Goal: Use online tool/utility: Utilize a website feature to perform a specific function

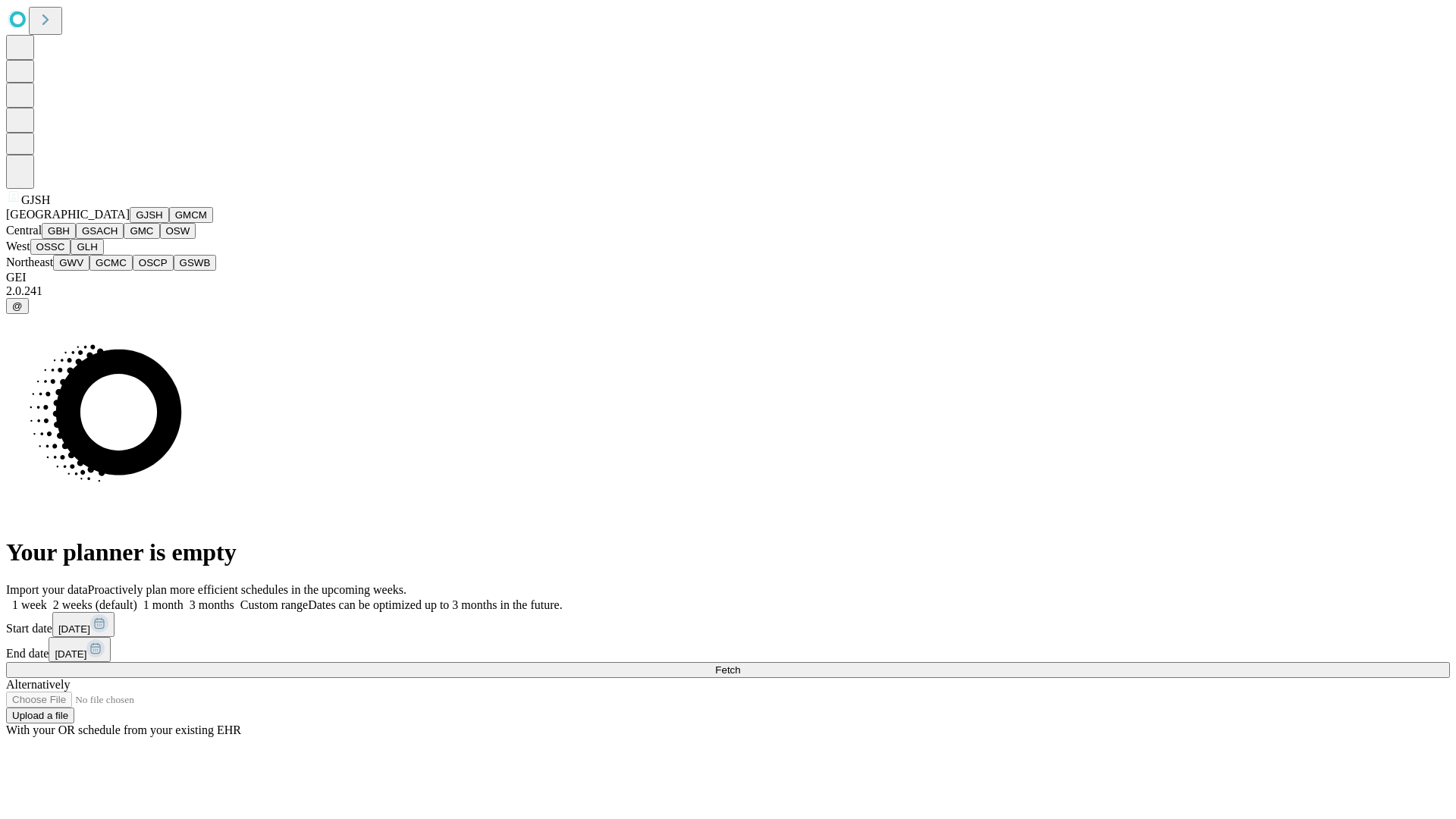
click at [129, 223] on button "GJSH" at bounding box center [149, 215] width 39 height 16
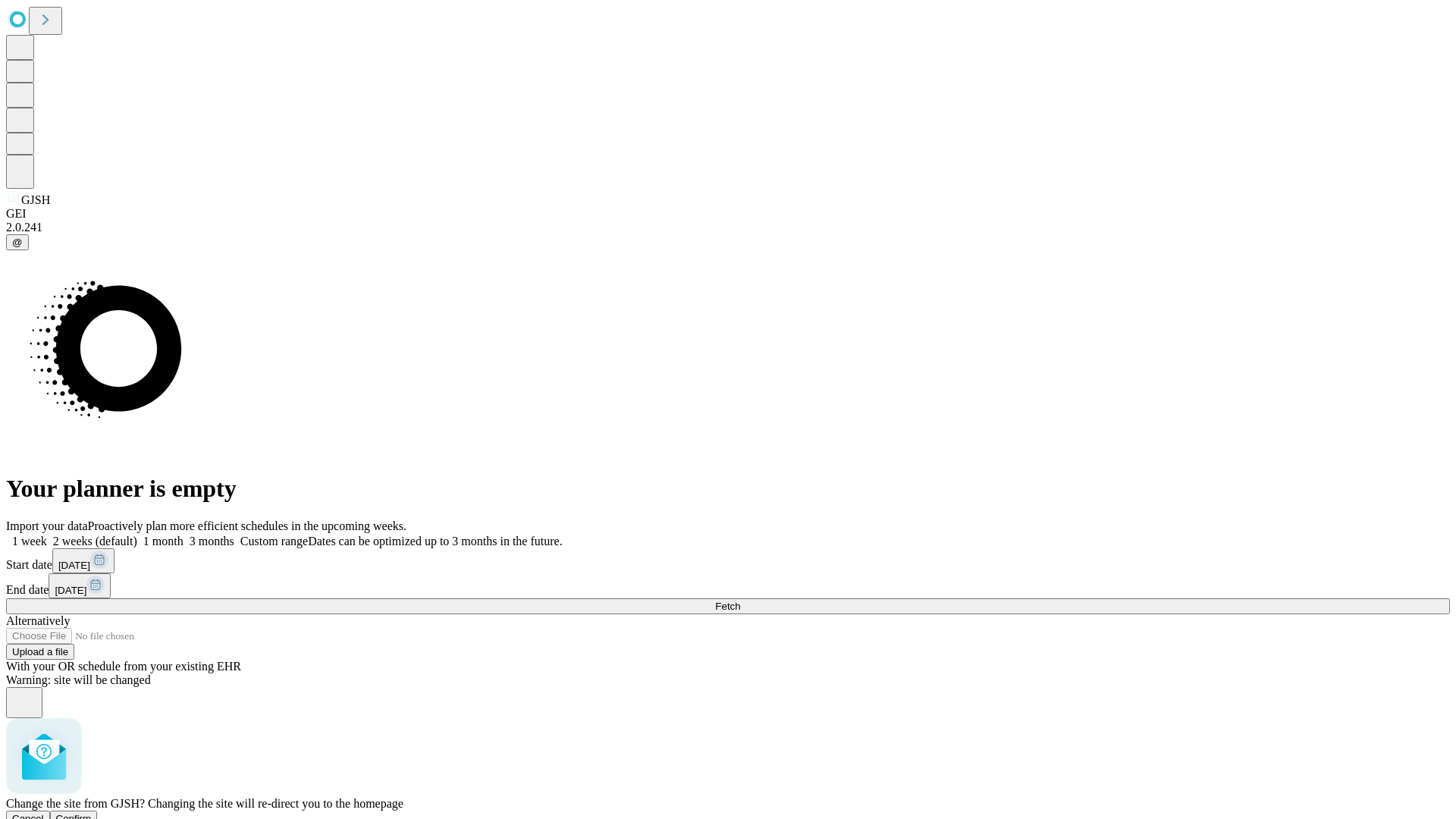
click at [92, 813] on span "Confirm" at bounding box center [74, 818] width 36 height 12
click at [137, 534] on label "2 weeks (default)" at bounding box center [92, 541] width 90 height 12
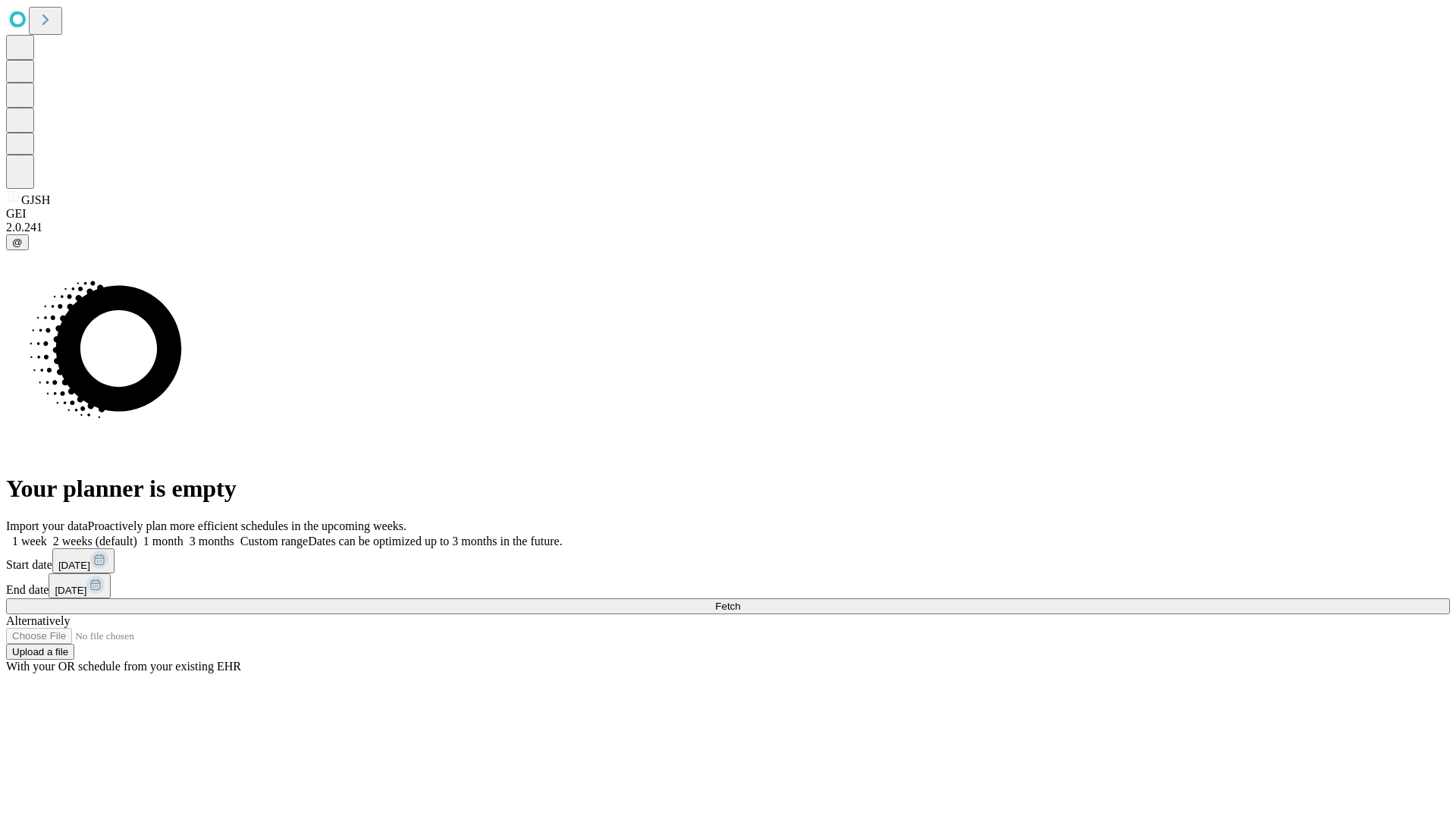
click at [740, 600] on span "Fetch" at bounding box center [728, 606] width 25 height 12
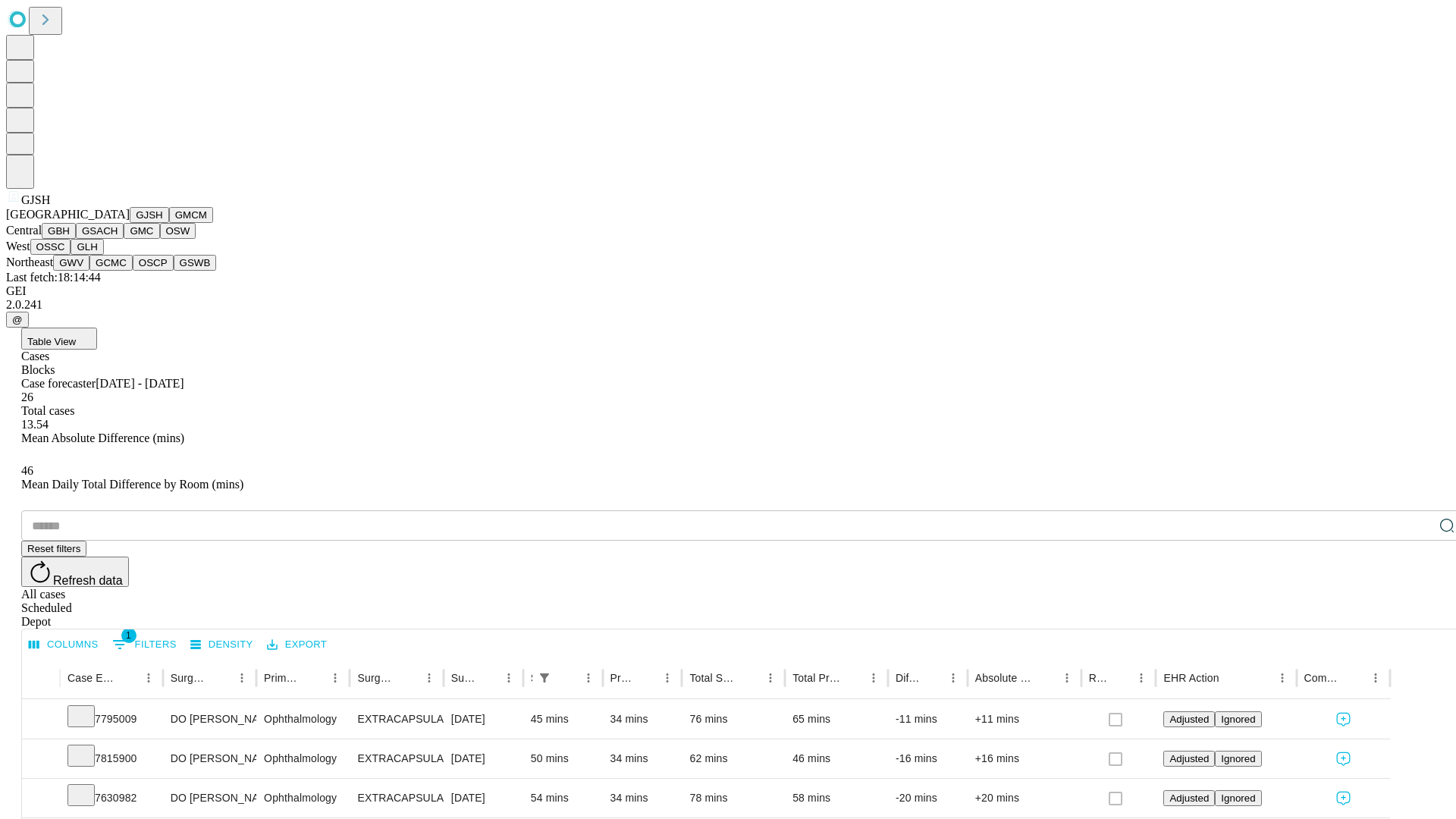
click at [170, 223] on button "GMCM" at bounding box center [191, 215] width 44 height 16
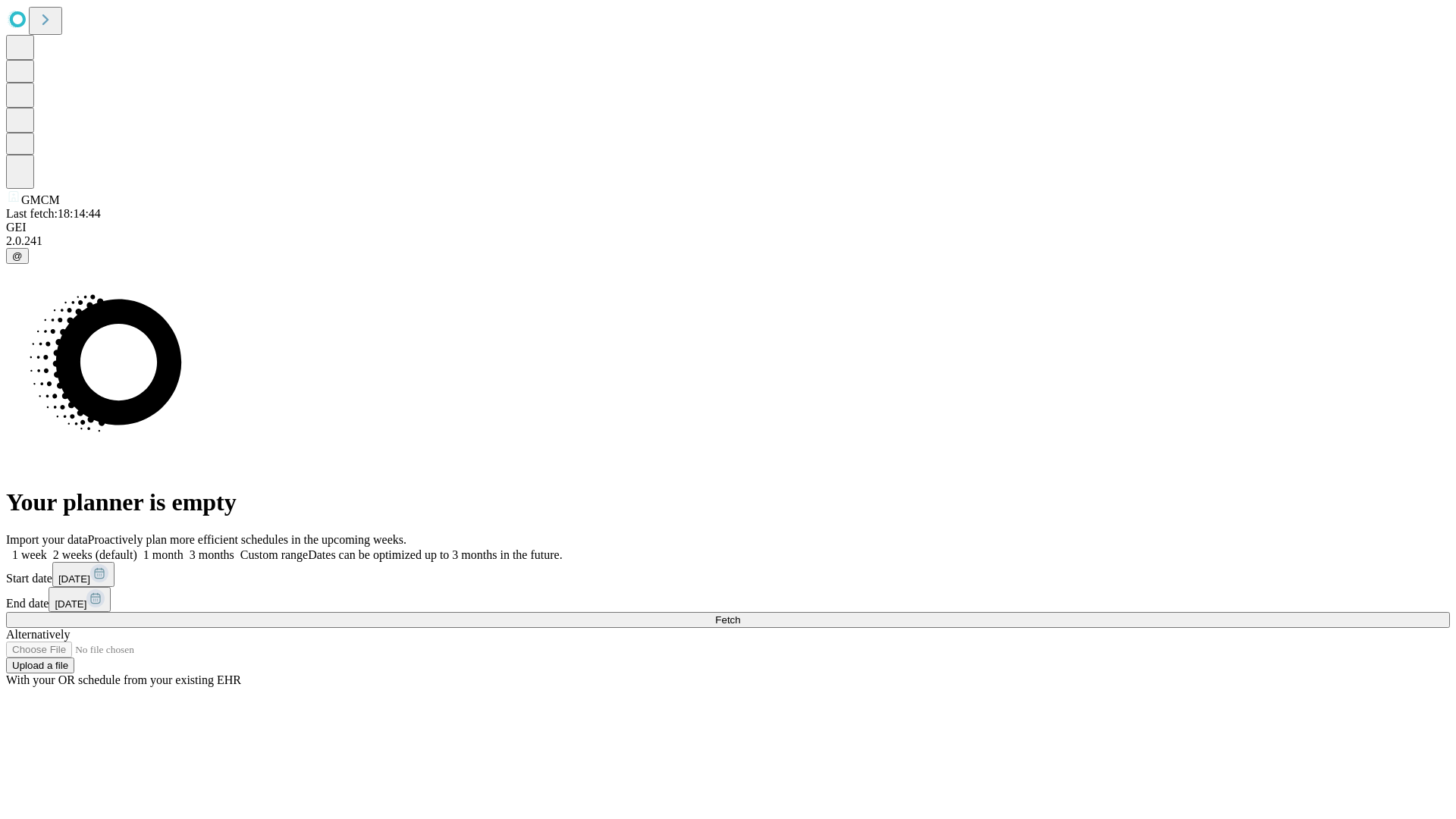
click at [137, 549] on label "2 weeks (default)" at bounding box center [92, 555] width 90 height 12
click at [740, 614] on span "Fetch" at bounding box center [728, 619] width 25 height 12
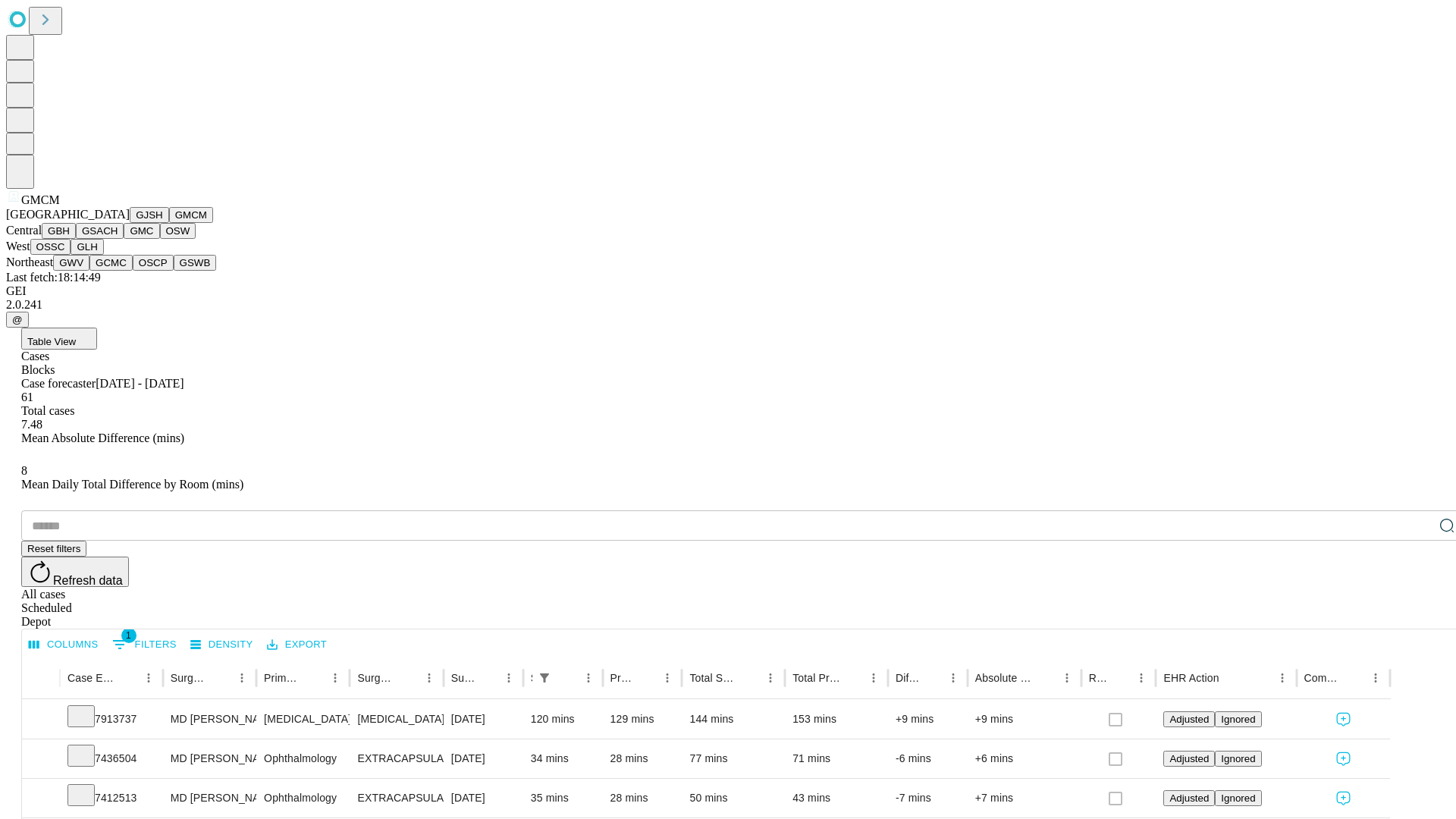
click at [76, 239] on button "GBH" at bounding box center [59, 231] width 34 height 16
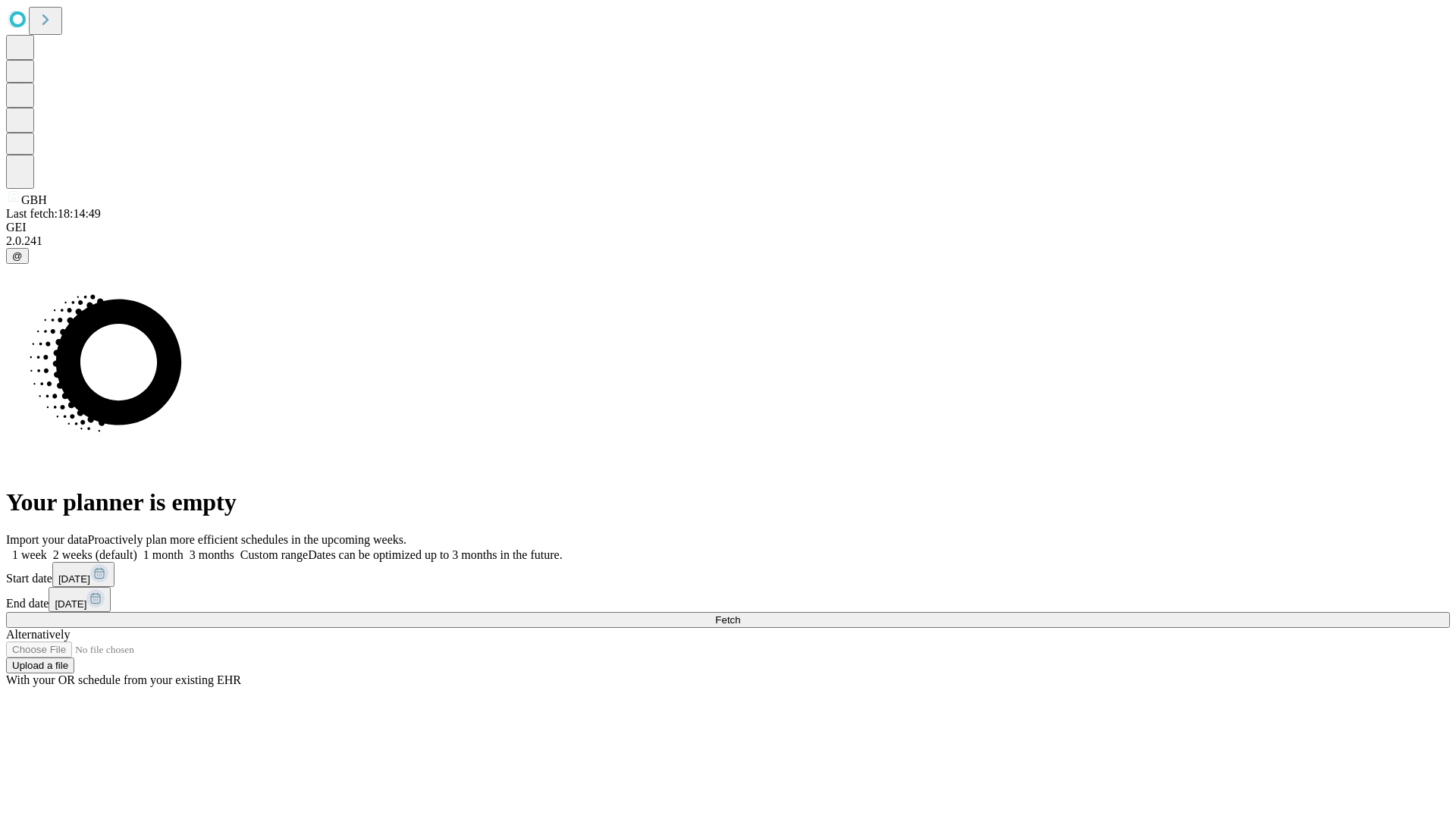
click at [137, 549] on label "2 weeks (default)" at bounding box center [92, 555] width 90 height 12
click at [740, 614] on span "Fetch" at bounding box center [728, 619] width 25 height 12
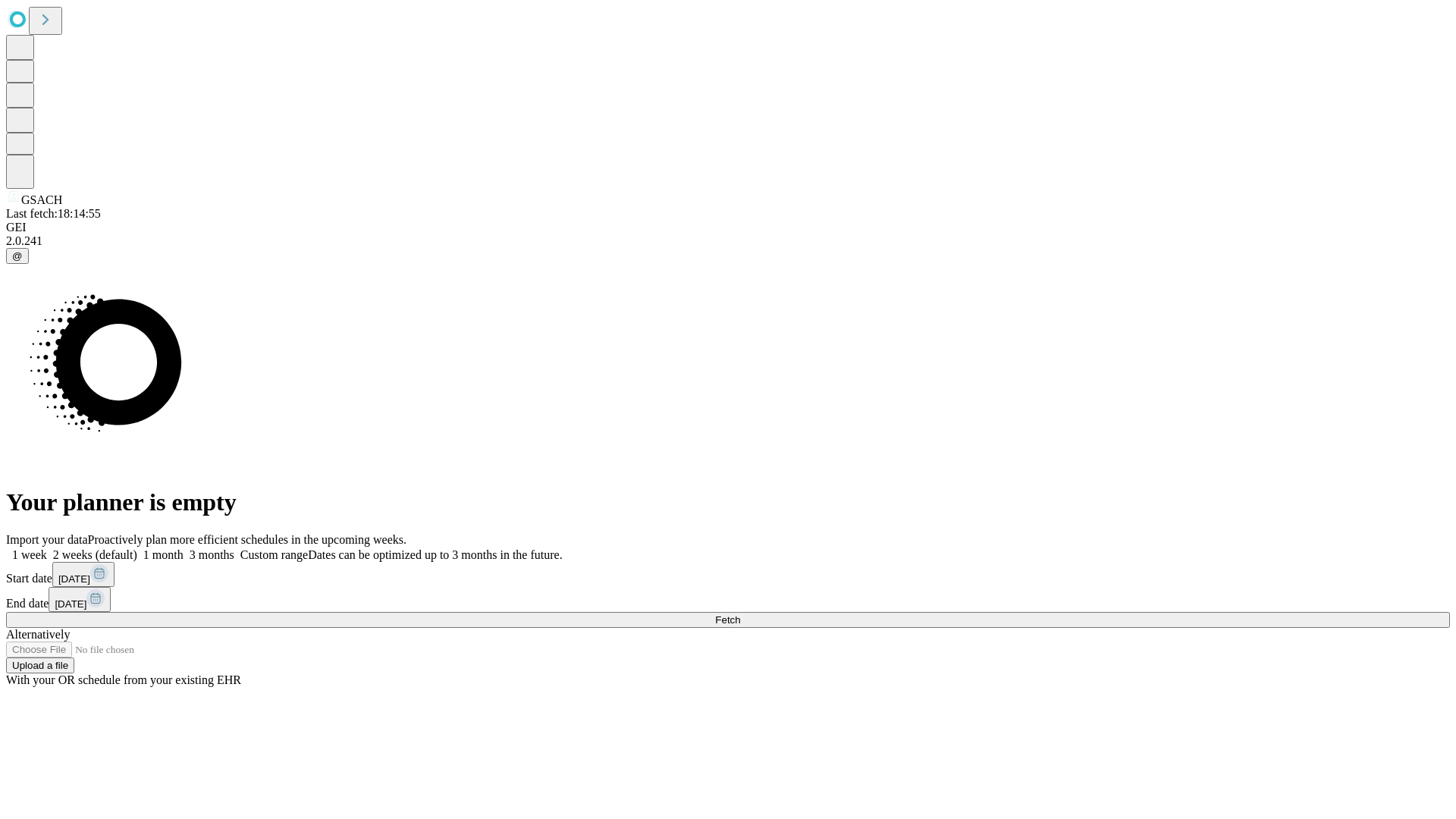
click at [137, 549] on label "2 weeks (default)" at bounding box center [92, 555] width 90 height 12
click at [740, 614] on span "Fetch" at bounding box center [728, 619] width 25 height 12
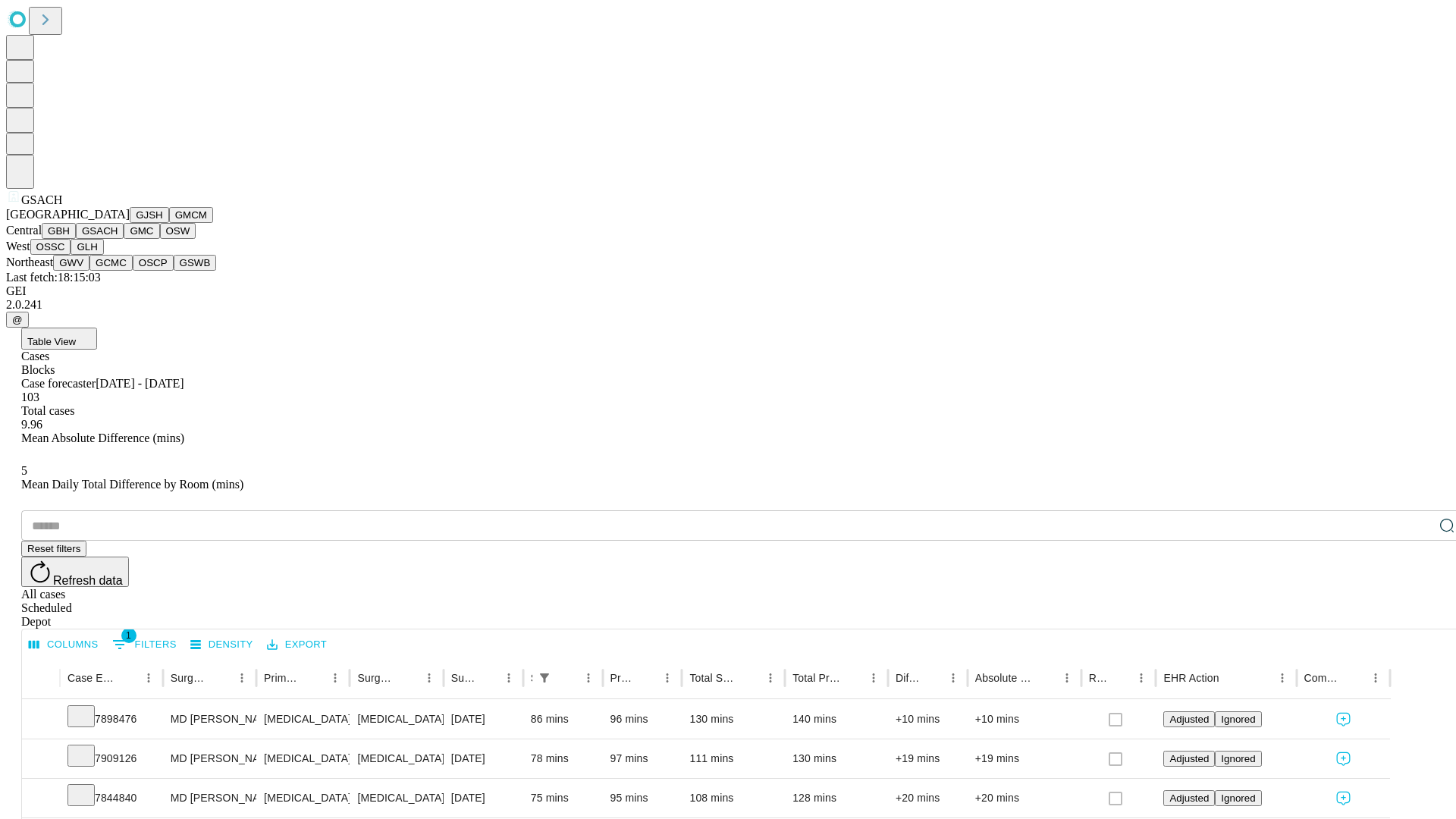
click at [124, 239] on button "GMC" at bounding box center [142, 231] width 36 height 16
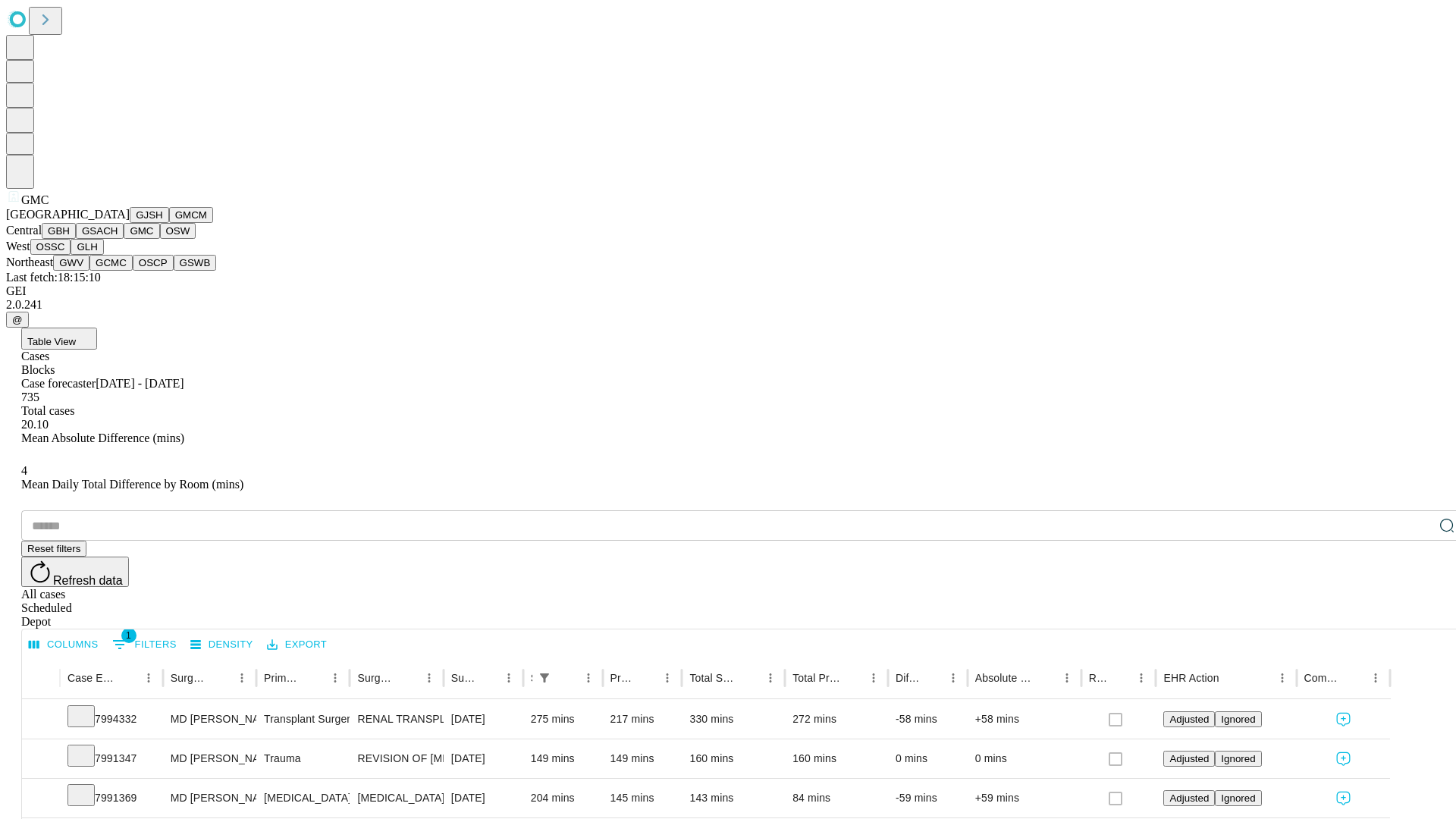
click at [160, 239] on button "OSW" at bounding box center [178, 231] width 37 height 16
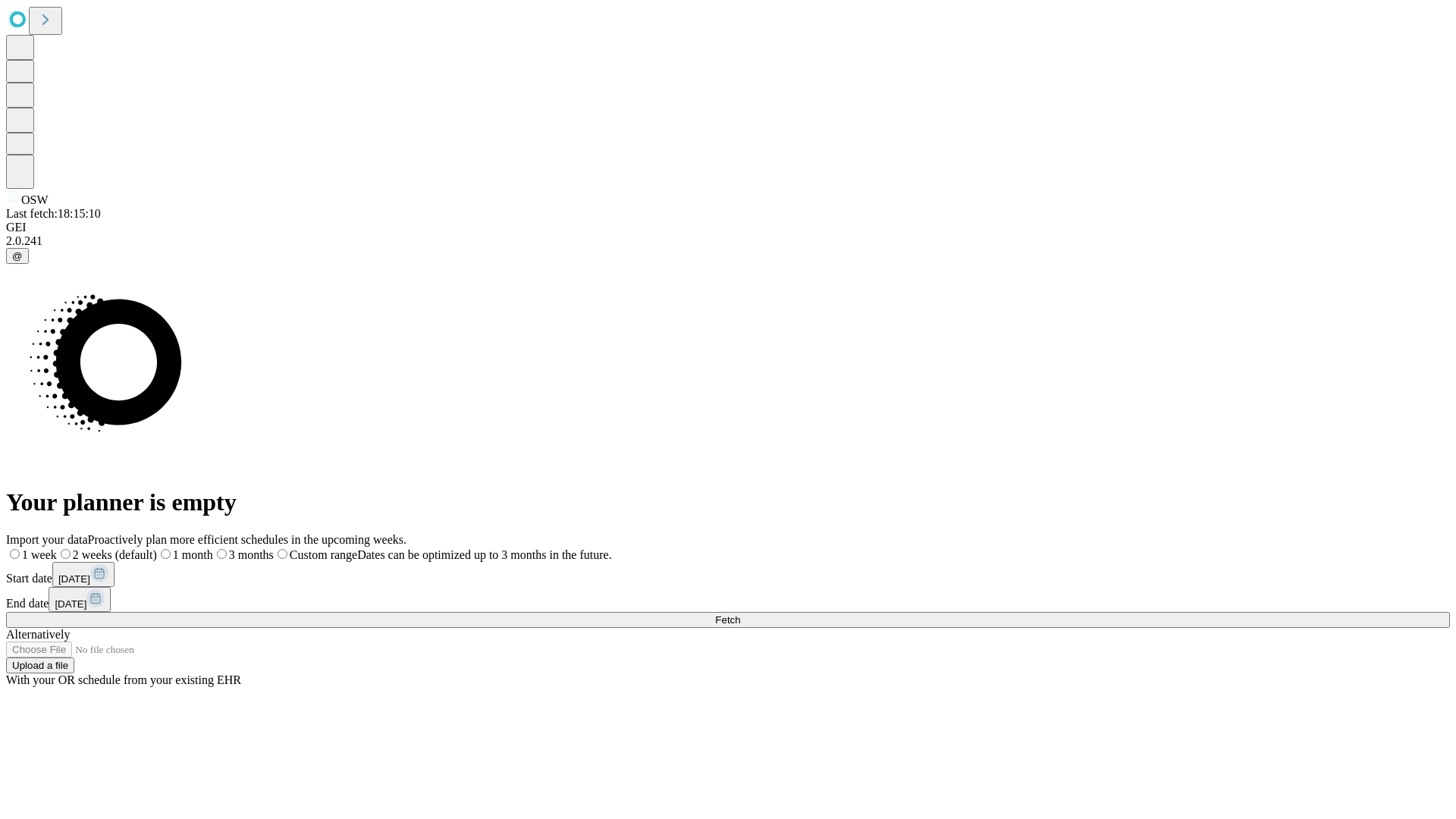
click at [157, 549] on label "2 weeks (default)" at bounding box center [107, 555] width 100 height 12
click at [740, 614] on span "Fetch" at bounding box center [728, 619] width 25 height 12
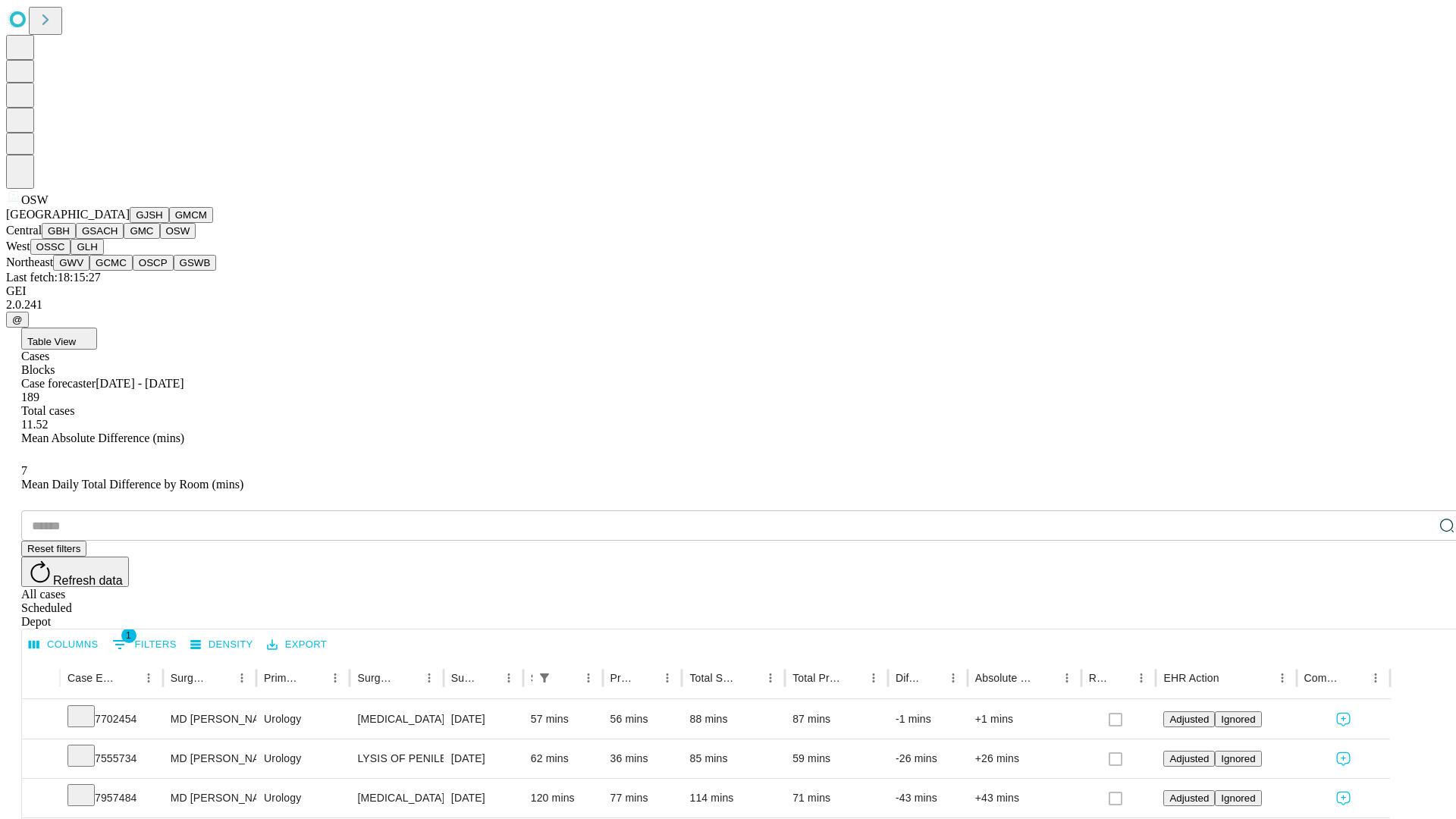
click at [71, 255] on button "OSSC" at bounding box center [51, 247] width 41 height 16
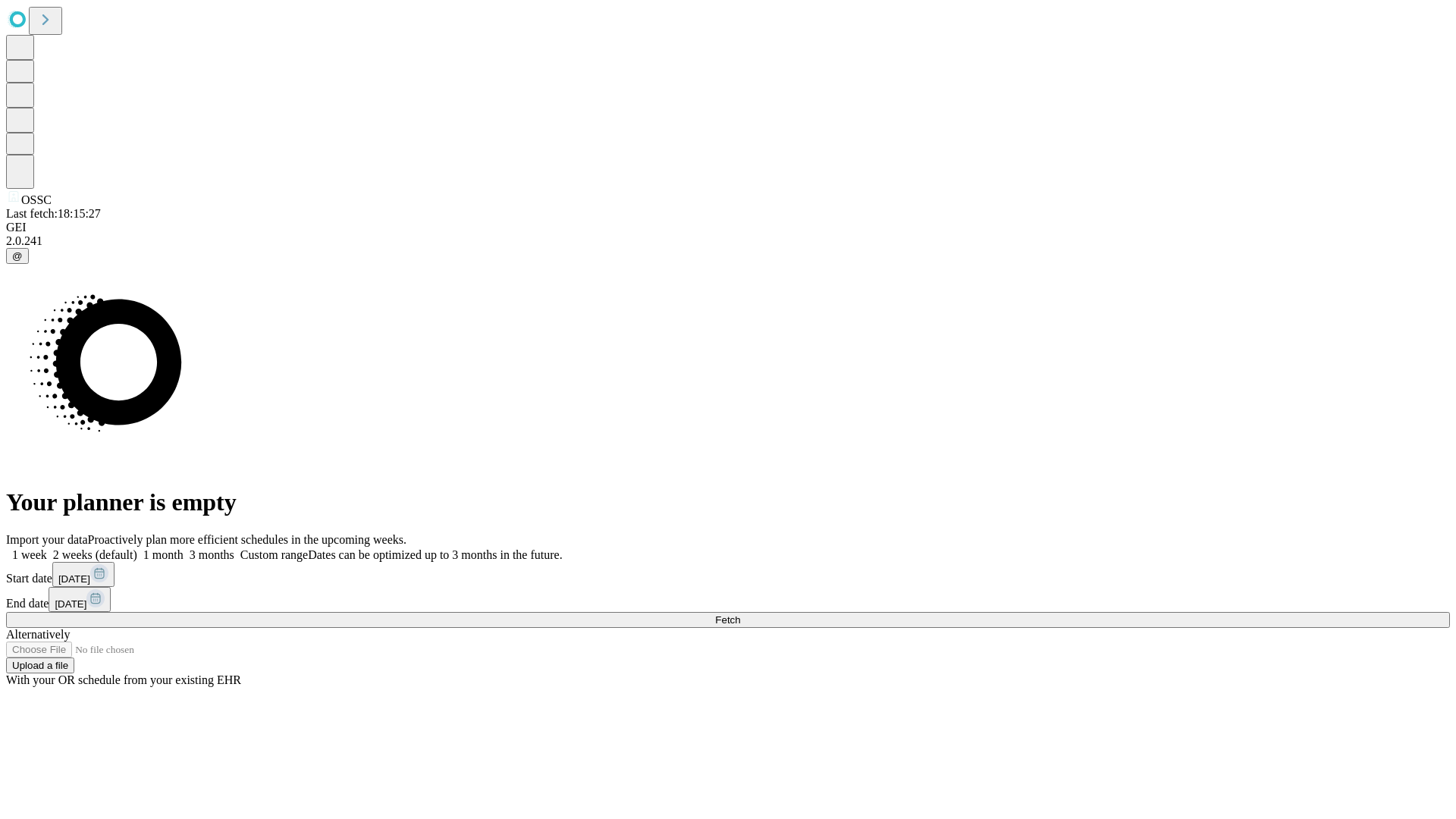
click at [137, 549] on label "2 weeks (default)" at bounding box center [92, 555] width 90 height 12
click at [740, 614] on span "Fetch" at bounding box center [728, 619] width 25 height 12
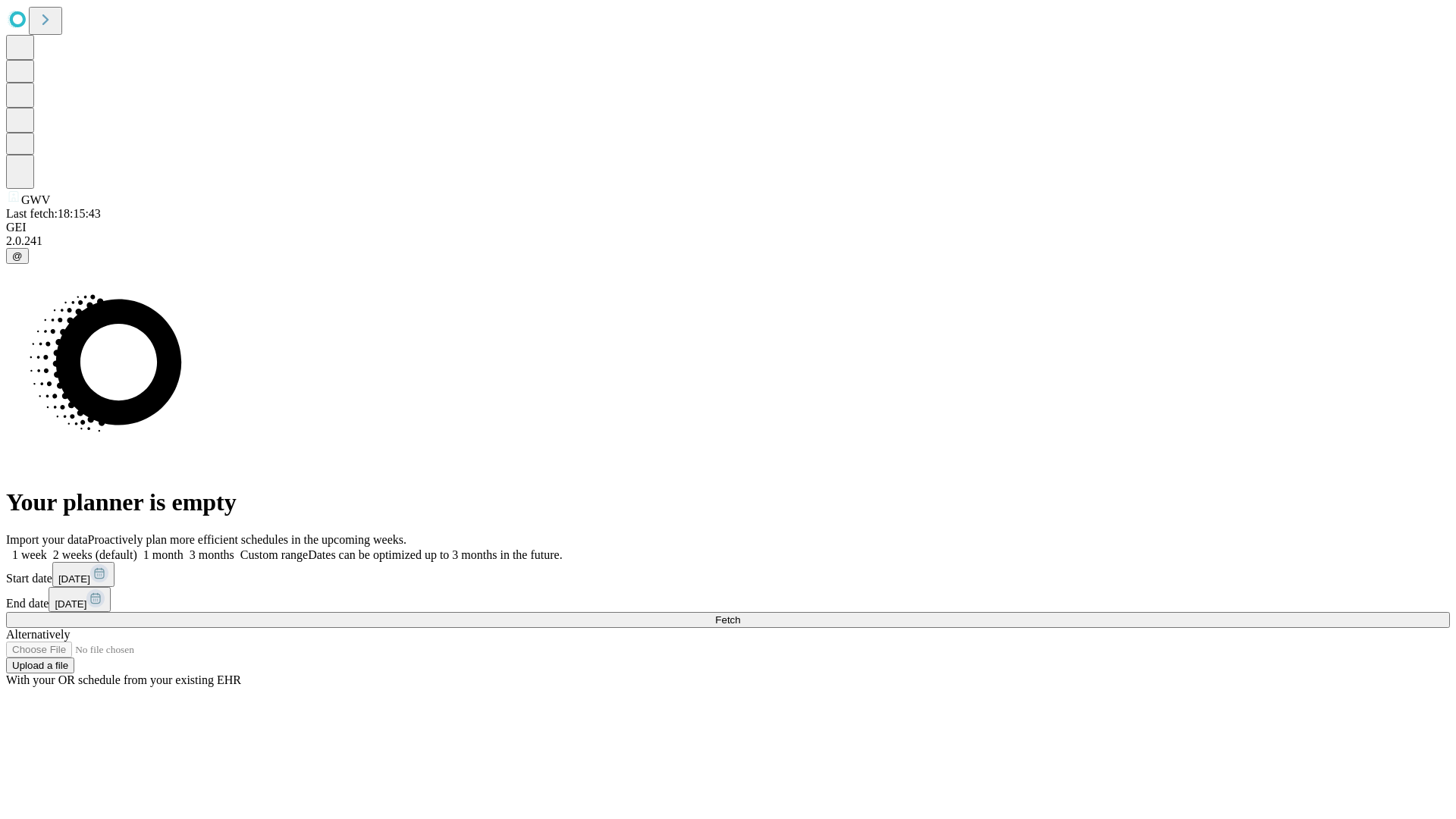
click at [137, 549] on label "2 weeks (default)" at bounding box center [92, 555] width 90 height 12
click at [740, 614] on span "Fetch" at bounding box center [728, 619] width 25 height 12
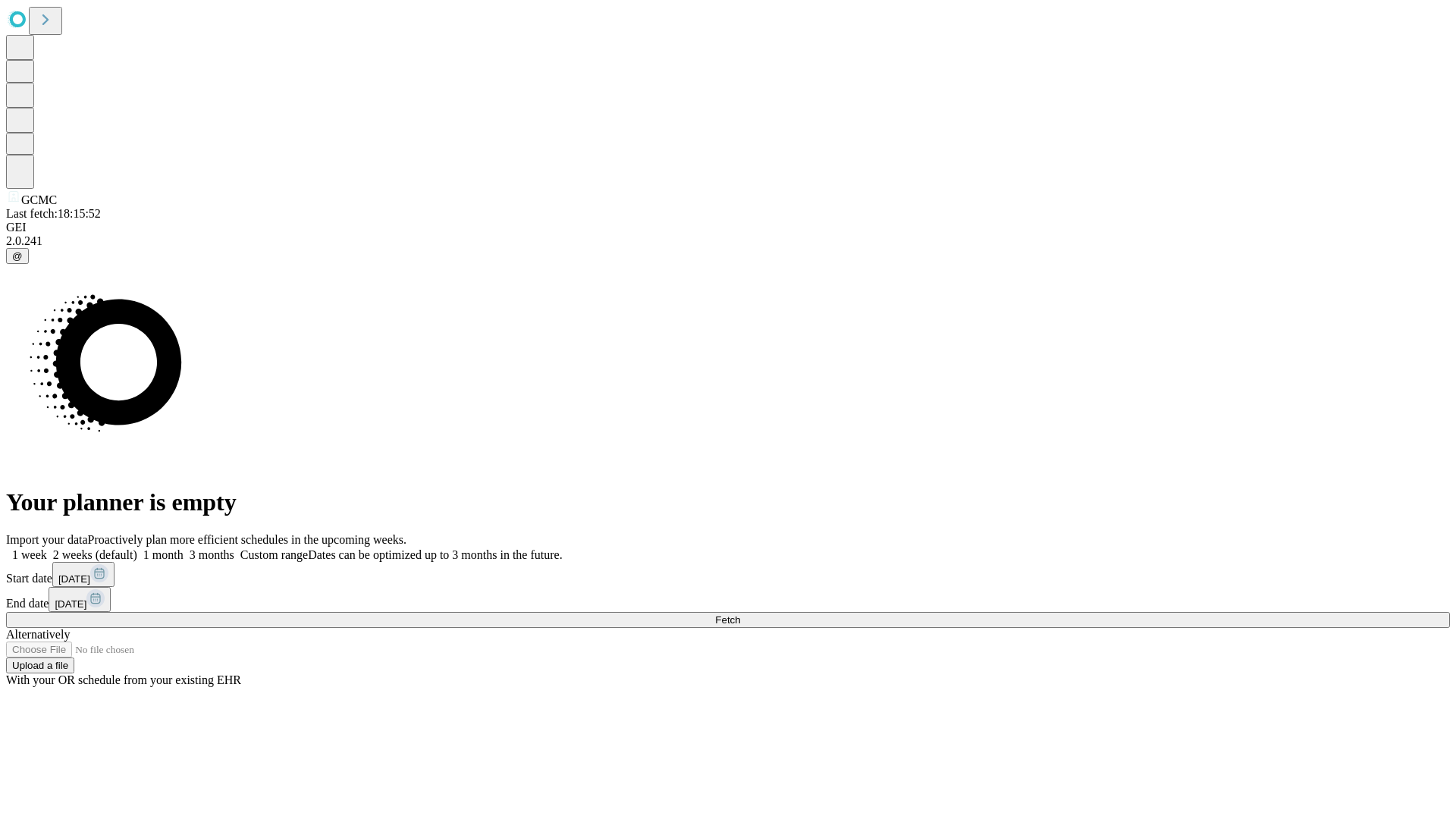
click at [137, 549] on label "2 weeks (default)" at bounding box center [92, 555] width 90 height 12
click at [740, 614] on span "Fetch" at bounding box center [728, 619] width 25 height 12
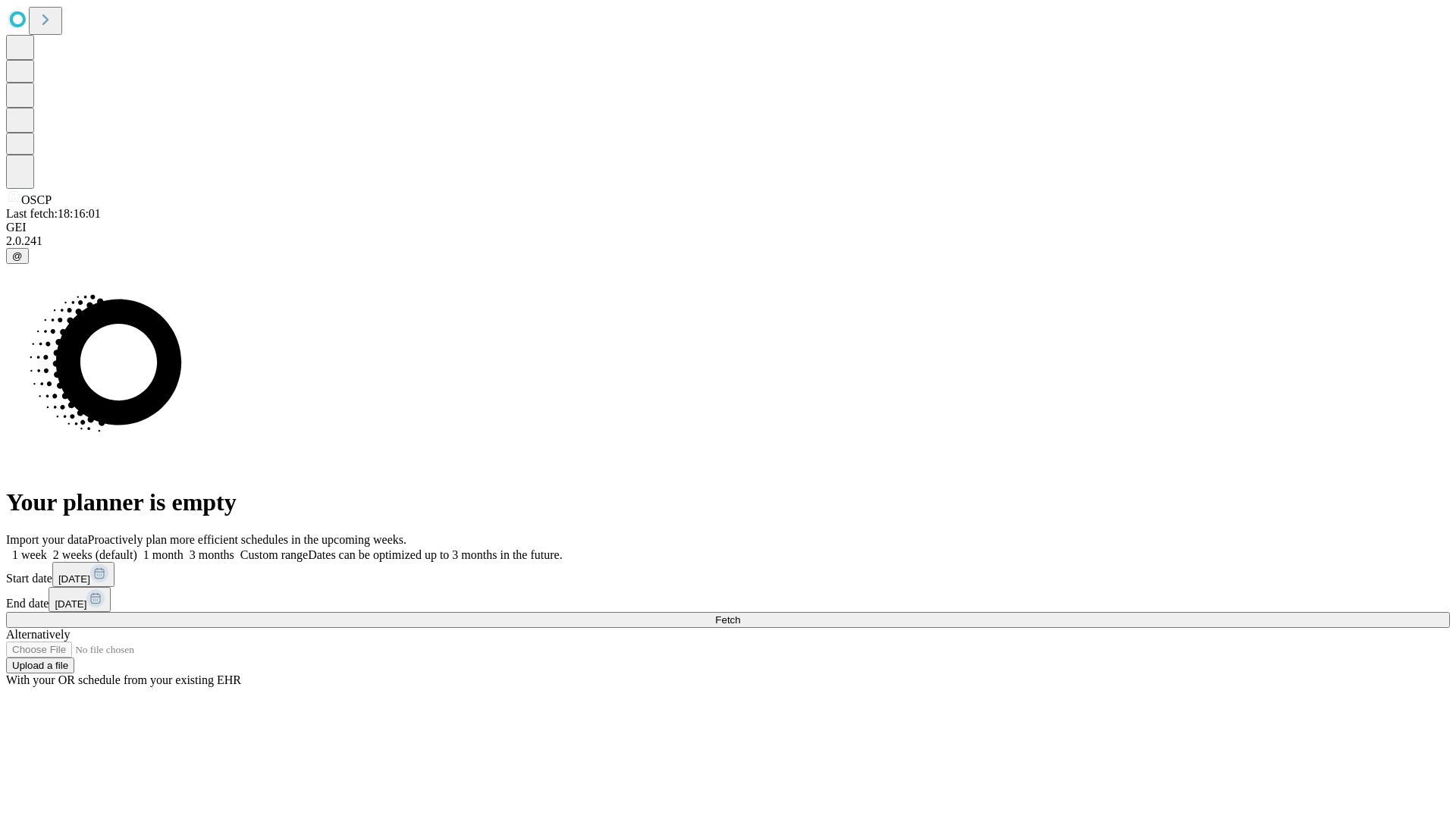
click at [137, 549] on label "2 weeks (default)" at bounding box center [92, 555] width 90 height 12
click at [740, 614] on span "Fetch" at bounding box center [728, 619] width 25 height 12
